Goal: Information Seeking & Learning: Find specific page/section

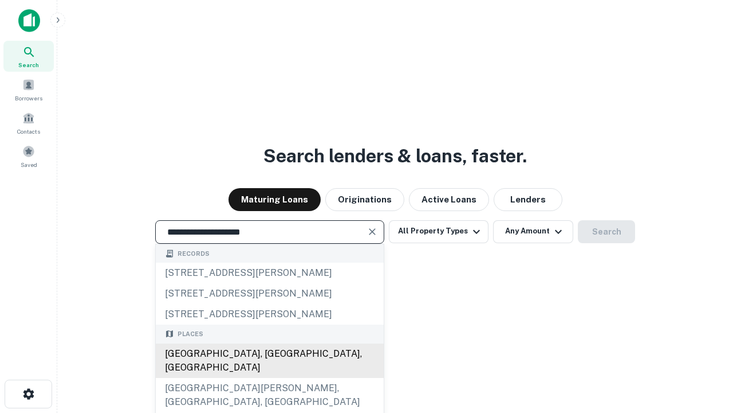
click at [269, 378] on div "[GEOGRAPHIC_DATA], [GEOGRAPHIC_DATA], [GEOGRAPHIC_DATA]" at bounding box center [270, 360] width 228 height 34
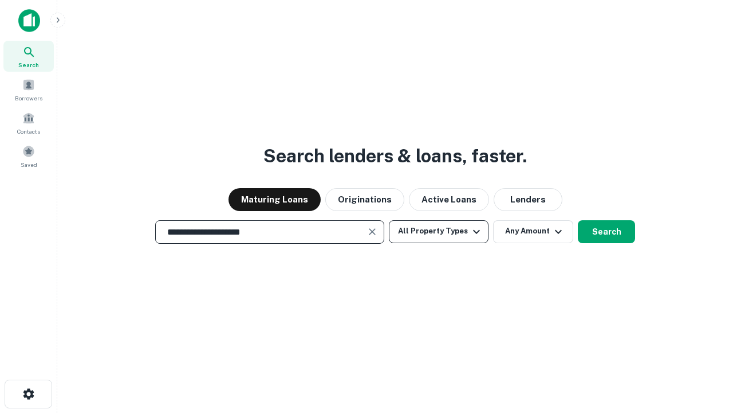
type input "**********"
click at [439, 231] on button "All Property Types" at bounding box center [439, 231] width 100 height 23
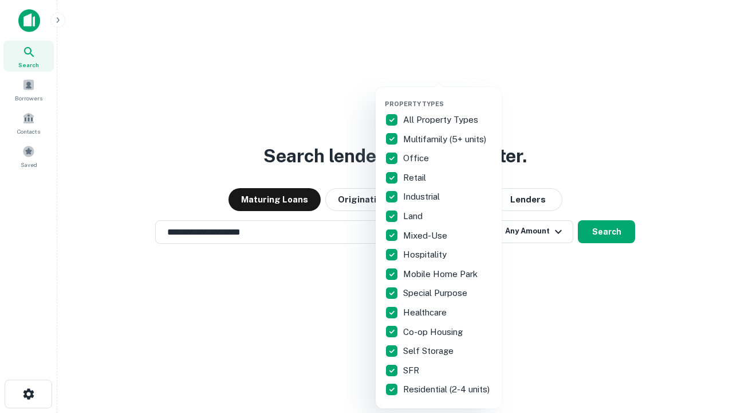
click at [448, 96] on button "button" at bounding box center [448, 96] width 126 height 1
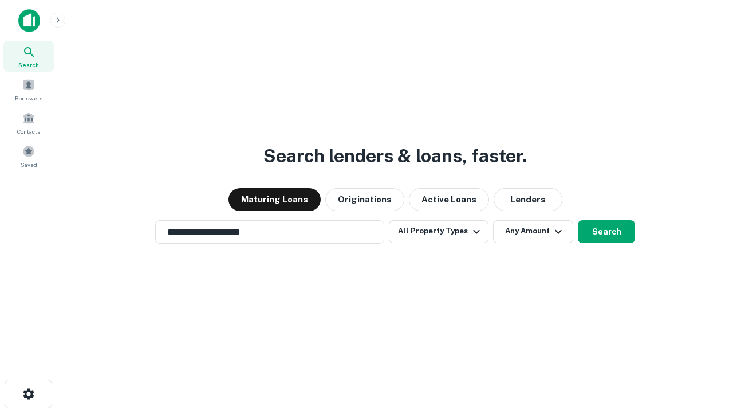
scroll to position [7, 138]
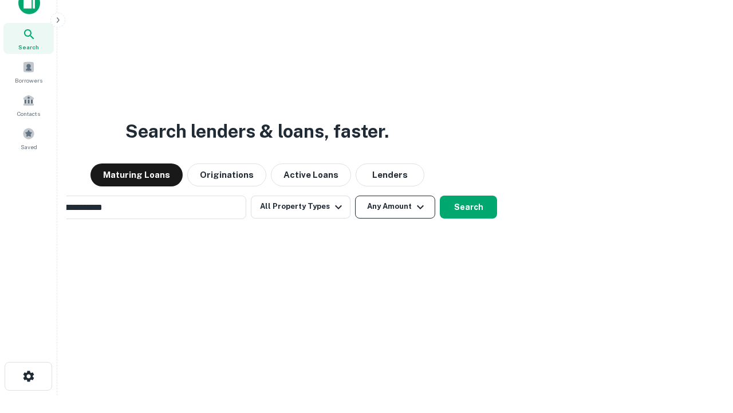
click at [355, 195] on button "Any Amount" at bounding box center [395, 206] width 80 height 23
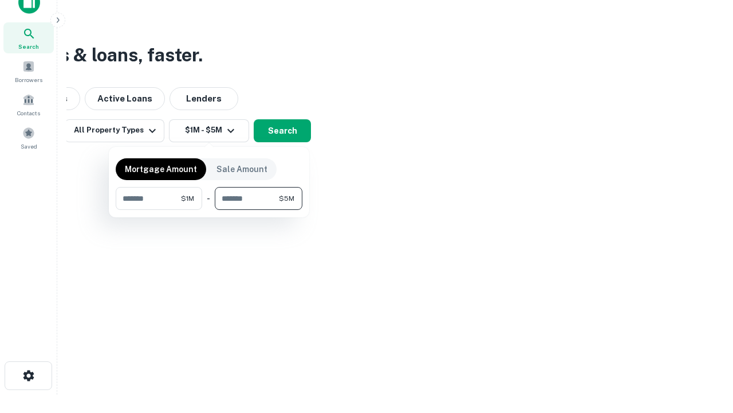
type input "*******"
click at [209, 210] on button "button" at bounding box center [209, 210] width 187 height 1
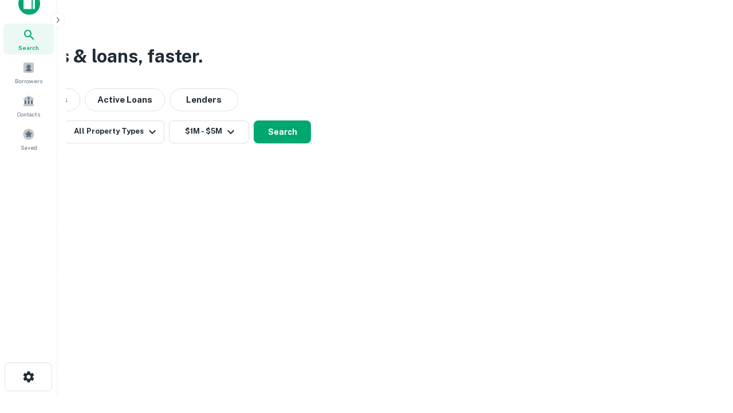
scroll to position [7, 211]
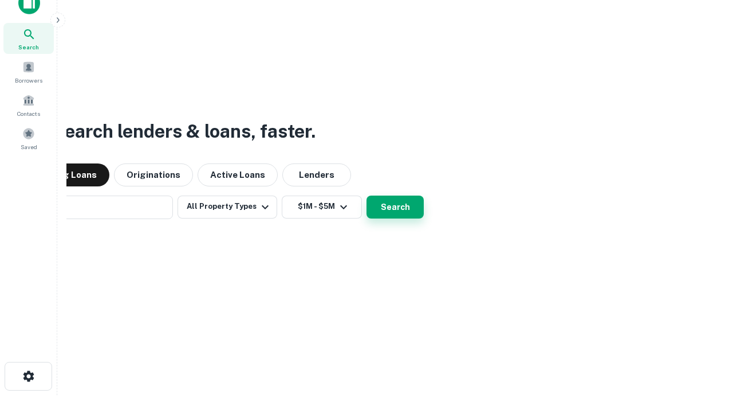
click at [367, 195] on button "Search" at bounding box center [395, 206] width 57 height 23
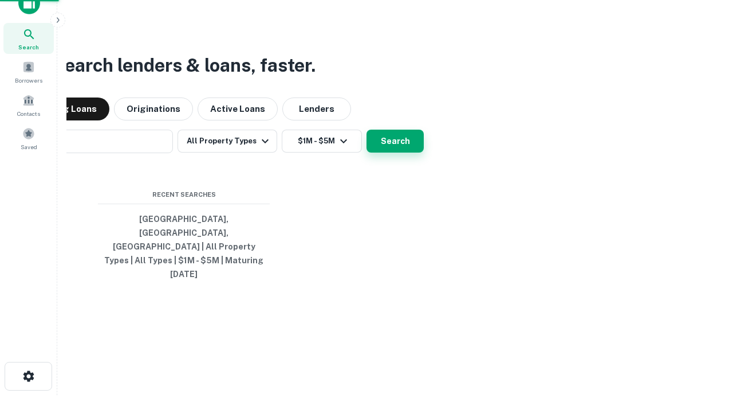
scroll to position [30, 324]
